Goal: Check status: Check status

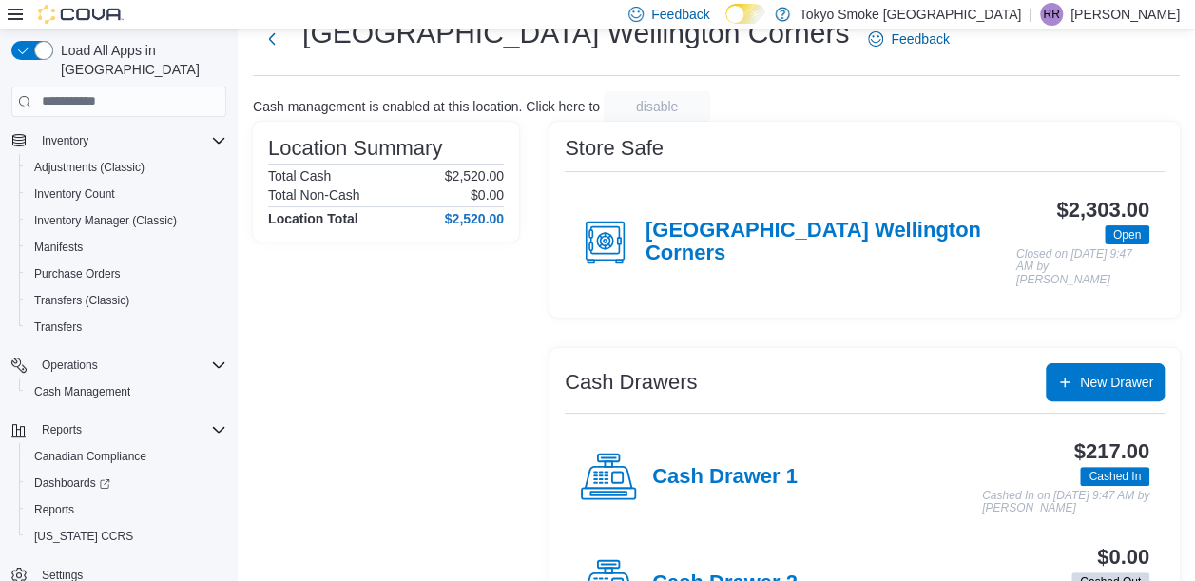
scroll to position [95, 0]
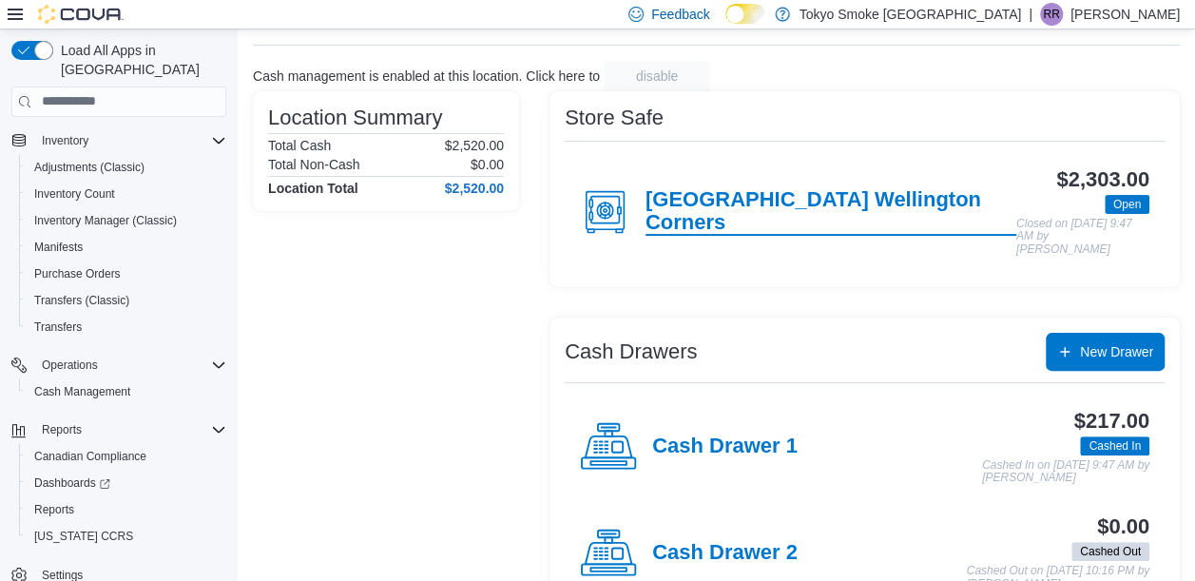
click at [756, 198] on h4 "[GEOGRAPHIC_DATA] Wellington Corners" at bounding box center [830, 212] width 371 height 48
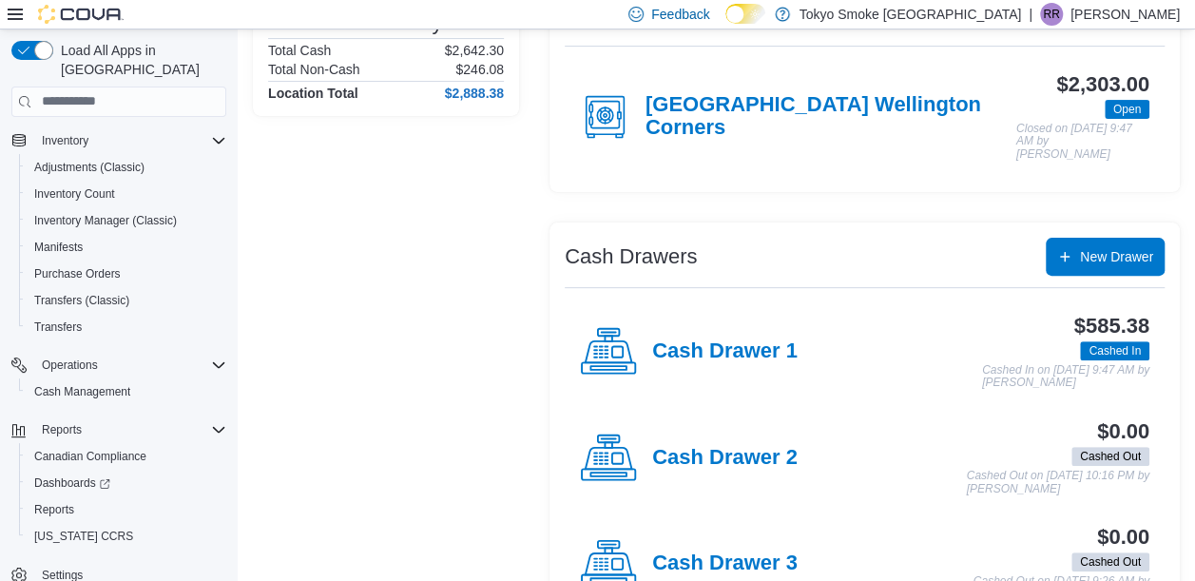
scroll to position [194, 0]
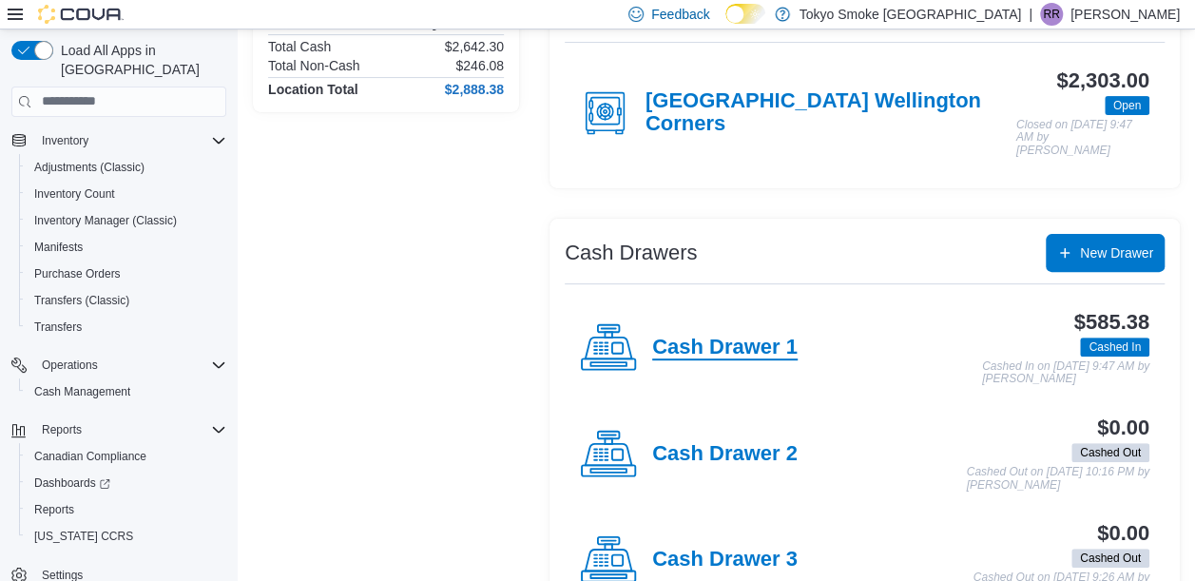
click at [783, 336] on h4 "Cash Drawer 1" at bounding box center [724, 348] width 145 height 25
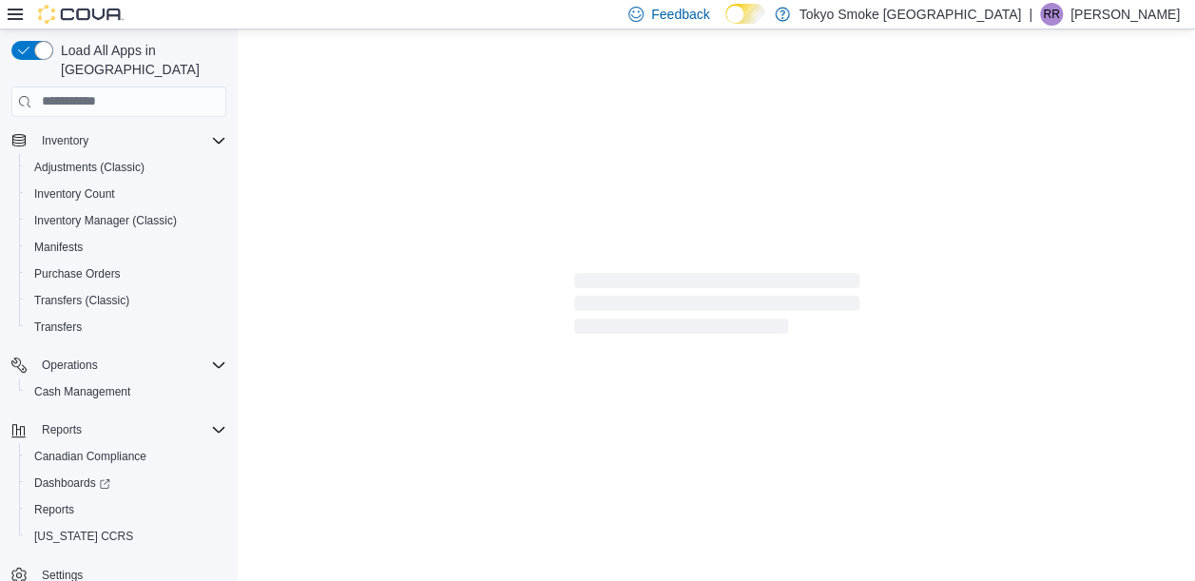
scroll to position [4, 0]
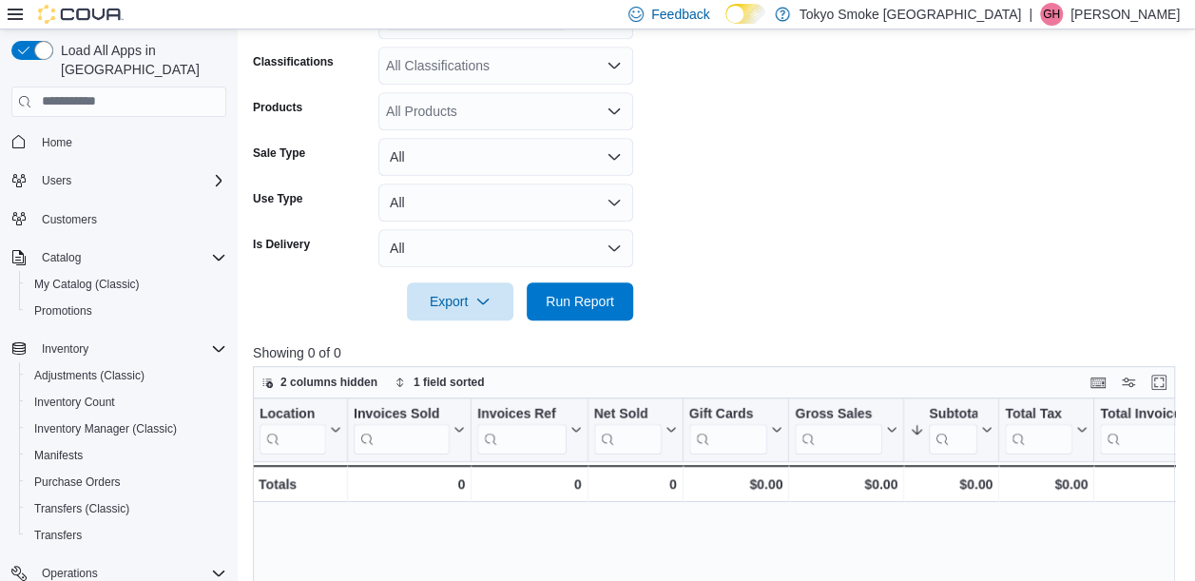
scroll to position [208, 0]
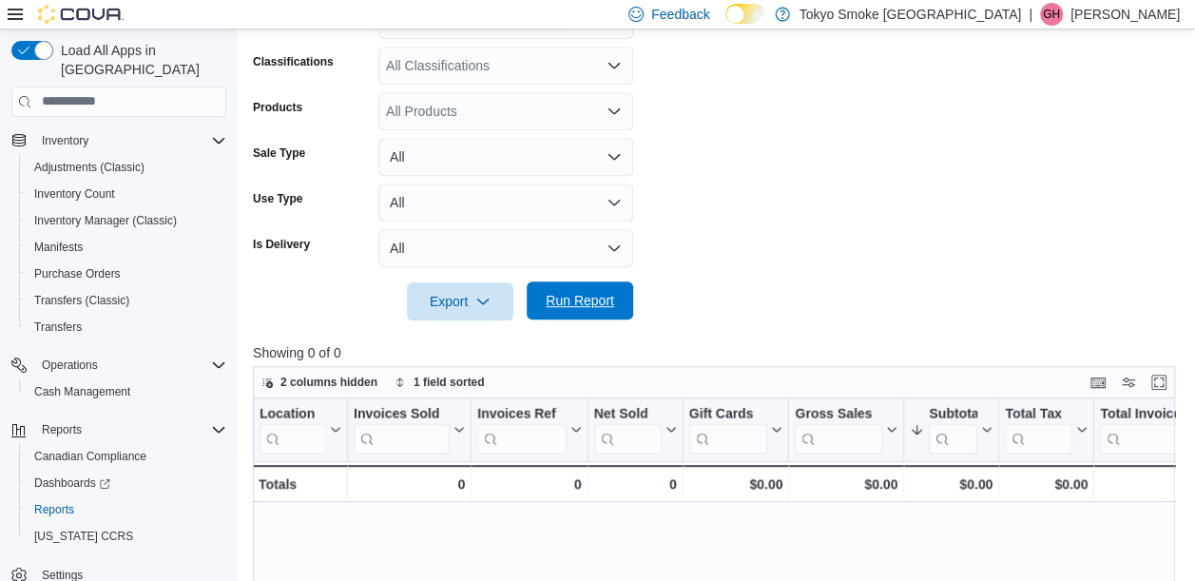
click at [582, 299] on span "Run Report" at bounding box center [580, 300] width 68 height 19
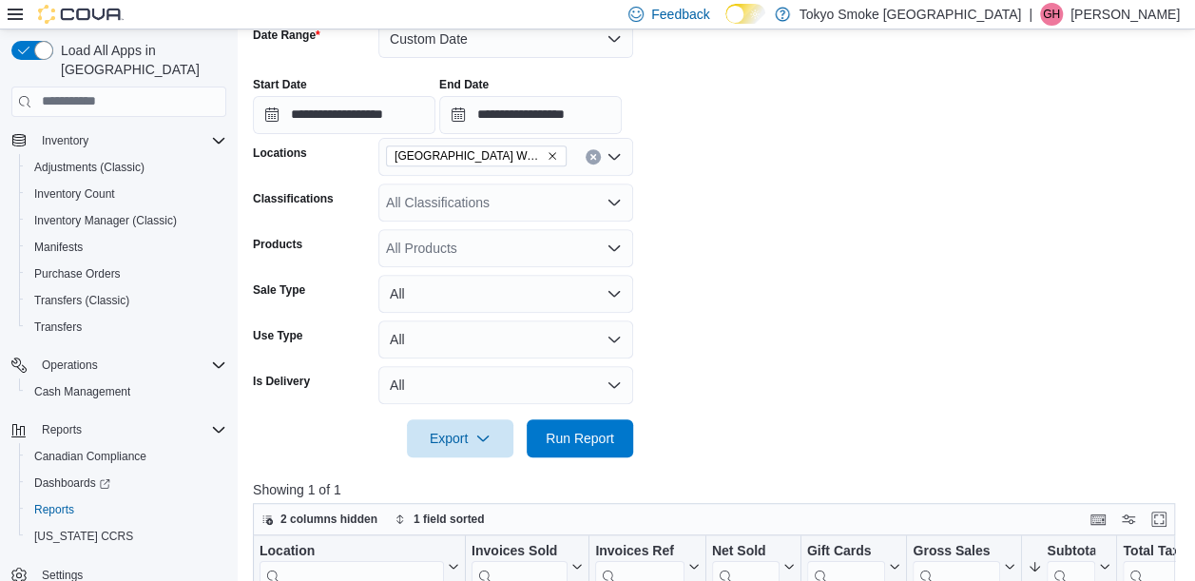
scroll to position [156, 0]
